Goal: Use online tool/utility: Utilize a website feature to perform a specific function

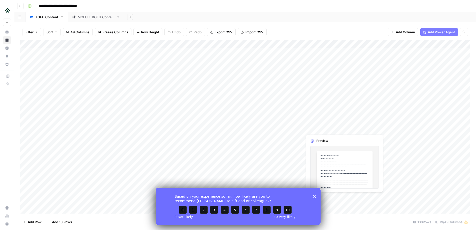
click at [315, 197] on icon "Close survey" at bounding box center [314, 196] width 3 height 3
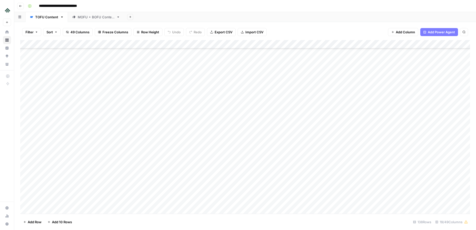
scroll to position [946, 0]
click at [181, 84] on div "Add Column" at bounding box center [245, 126] width 450 height 173
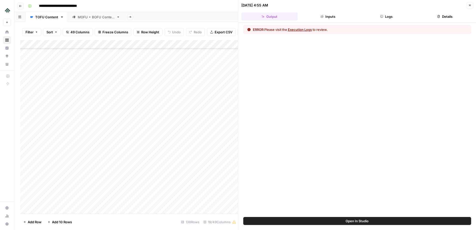
click at [390, 17] on button "Logs" at bounding box center [386, 17] width 57 height 8
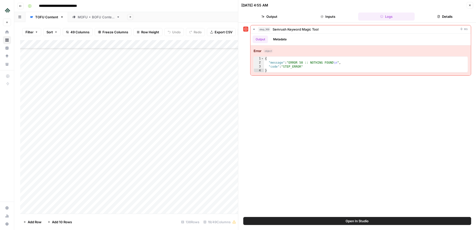
click at [333, 221] on button "Open In Studio" at bounding box center [358, 221] width 228 height 8
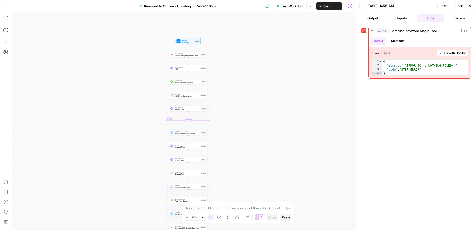
click at [228, 66] on div "true false Workflow Set Inputs Inputs SEO Research Semrush Keyword Magic Tool S…" at bounding box center [184, 121] width 344 height 218
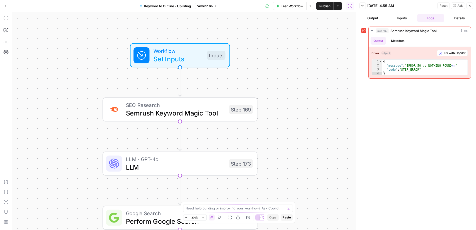
click at [180, 55] on span "Set Inputs" at bounding box center [179, 59] width 50 height 10
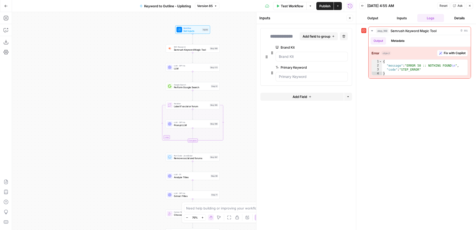
click at [214, 4] on button "Version 85" at bounding box center [207, 6] width 25 height 7
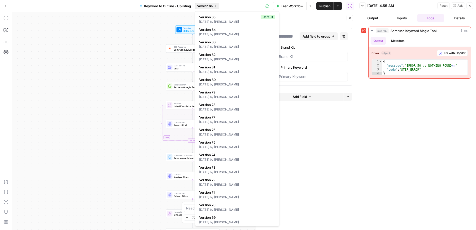
click at [216, 5] on icon "button" at bounding box center [215, 6] width 3 height 3
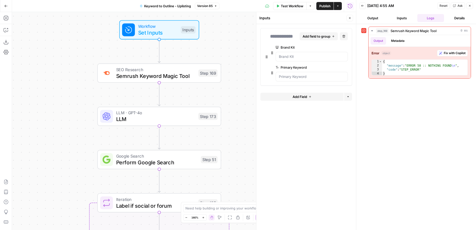
click at [229, 47] on div "true false Workflow Set Inputs Inputs SEO Research Semrush Keyword Magic Tool S…" at bounding box center [184, 121] width 344 height 218
click at [309, 7] on icon "button" at bounding box center [310, 6] width 3 height 3
click at [293, 6] on span "Test Workflow" at bounding box center [292, 6] width 23 height 5
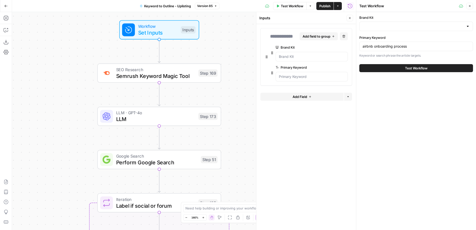
type input "Uplisting"
click at [402, 67] on button "Test Workflow" at bounding box center [417, 68] width 114 height 8
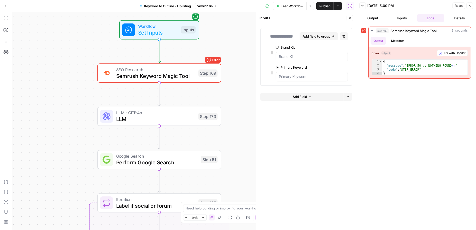
click at [176, 112] on span "LLM · GPT-4o" at bounding box center [155, 112] width 79 height 7
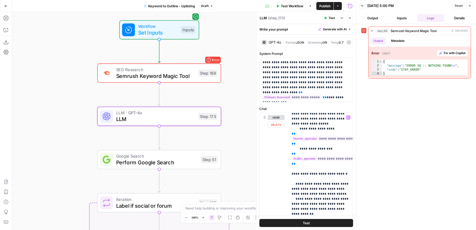
scroll to position [130, 0]
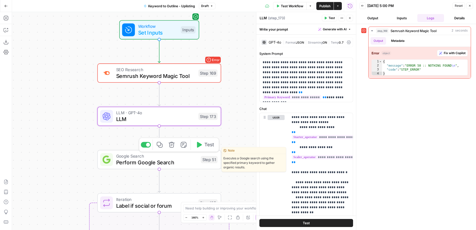
click at [178, 160] on span "Perform Google Search" at bounding box center [157, 162] width 82 height 8
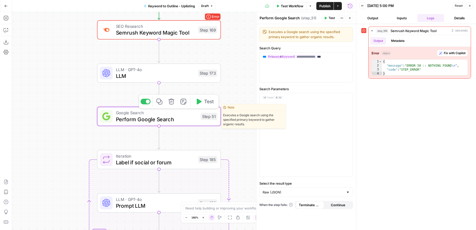
click at [181, 77] on span "LLM" at bounding box center [155, 76] width 79 height 8
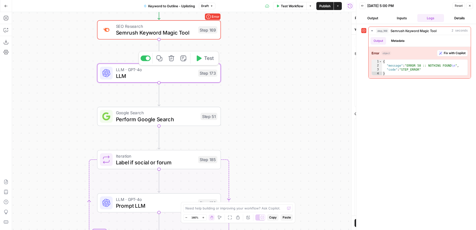
type textarea "LLM"
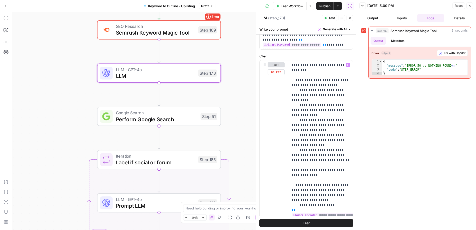
scroll to position [0, 0]
